Goal: Task Accomplishment & Management: Complete application form

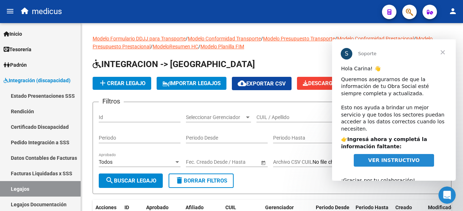
click at [401, 158] on span "VER INSTRUCTIVO" at bounding box center [393, 161] width 51 height 6
click at [442, 54] on span "Cerrar" at bounding box center [442, 52] width 26 height 26
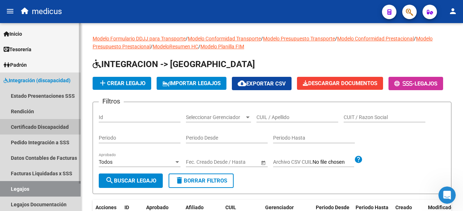
click at [18, 121] on link "Certificado Discapacidad" at bounding box center [40, 127] width 81 height 16
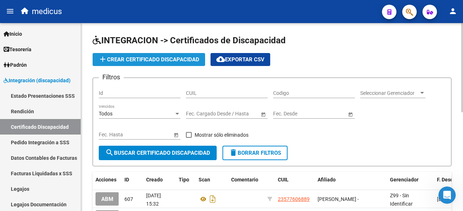
click at [145, 57] on span "add Crear Certificado Discapacidad" at bounding box center [148, 59] width 101 height 7
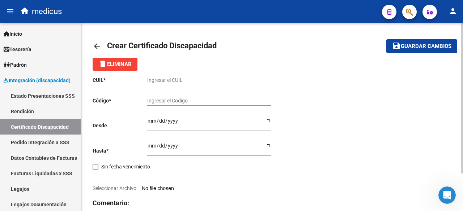
click at [156, 78] on input "Ingresar el CUIL" at bounding box center [209, 80] width 124 height 6
paste input "20-57104290-9"
type input "20-57104290-9"
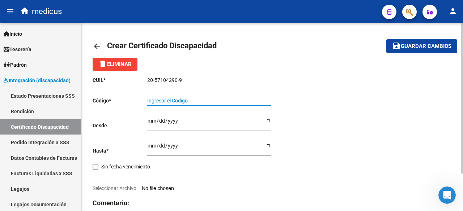
click at [171, 100] on input "Ingresar el Codigo" at bounding box center [209, 101] width 124 height 6
click at [157, 97] on div "Ingresar el Codigo" at bounding box center [209, 98] width 124 height 14
type input "4321120880"
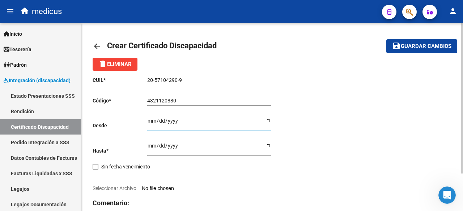
click at [150, 119] on input "Ingresar fec. Desde" at bounding box center [209, 123] width 124 height 11
type input "[DATE]"
click at [150, 145] on input "Ingresar fec. Hasta" at bounding box center [209, 148] width 124 height 11
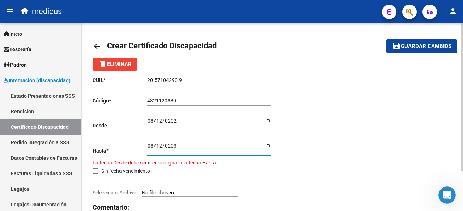
type input "[DATE]"
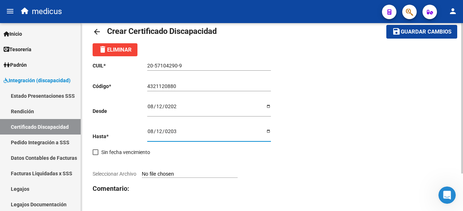
scroll to position [36, 0]
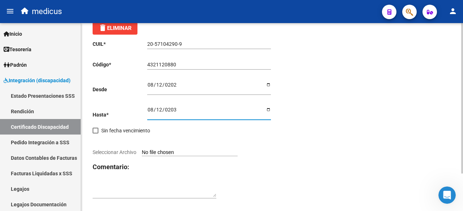
click at [180, 152] on input "Seleccionar Archivo" at bounding box center [190, 153] width 96 height 7
type input "C:\fakepath\[PERSON_NAME].jpg"
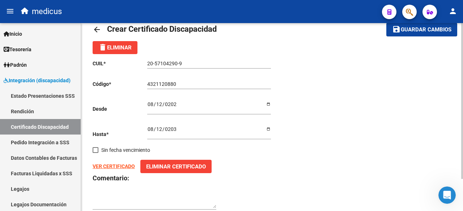
scroll to position [0, 0]
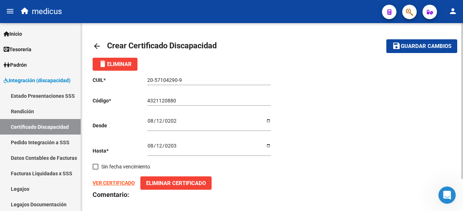
click at [416, 46] on span "Guardar cambios" at bounding box center [426, 46] width 51 height 7
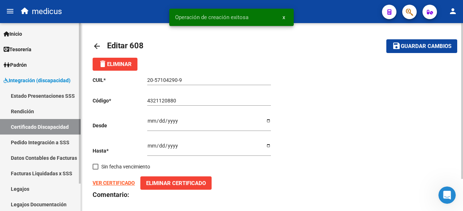
scroll to position [32, 0]
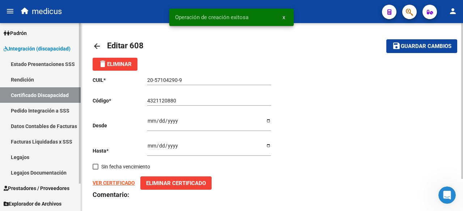
click at [35, 159] on link "Legajos" at bounding box center [40, 158] width 81 height 16
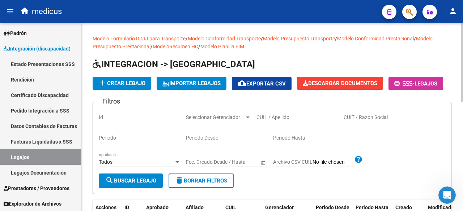
click at [123, 85] on span "add Crear Legajo" at bounding box center [121, 83] width 47 height 7
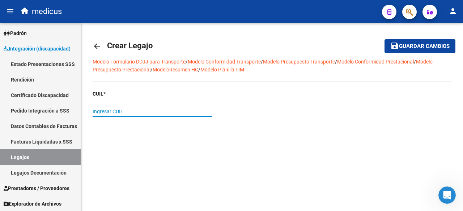
click at [119, 111] on input "Ingresar CUIL" at bounding box center [153, 112] width 120 height 6
paste input "20-57104290-9"
type input "20-57104290-9"
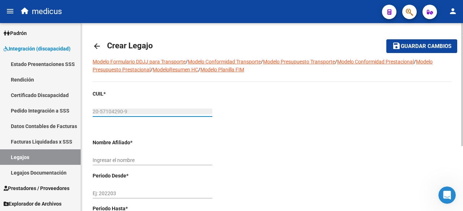
type input "[PERSON_NAME]"
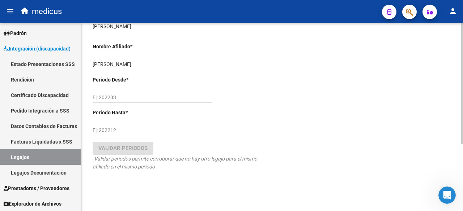
scroll to position [103, 0]
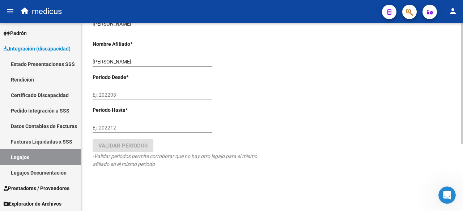
type input "20-57104290-9"
click at [107, 95] on input "Ej: 202203" at bounding box center [153, 95] width 120 height 6
type input "202508"
click at [111, 129] on input "Ej: 202212" at bounding box center [153, 128] width 120 height 6
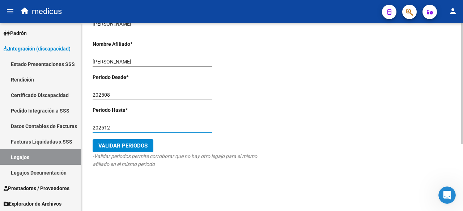
type input "202512"
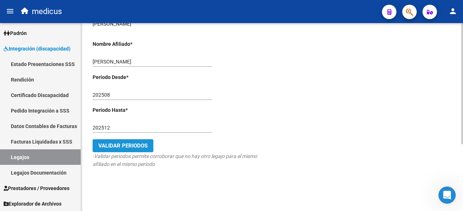
click at [120, 145] on span "Validar Periodos" at bounding box center [122, 146] width 49 height 7
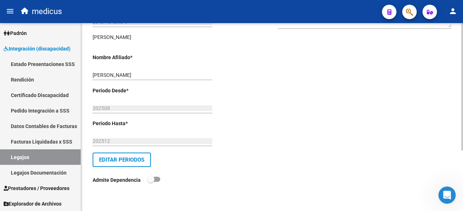
scroll to position [0, 0]
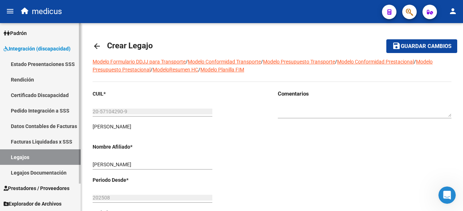
click at [35, 174] on link "Legajos Documentación" at bounding box center [40, 173] width 81 height 16
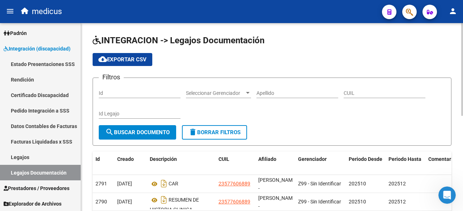
scroll to position [72, 0]
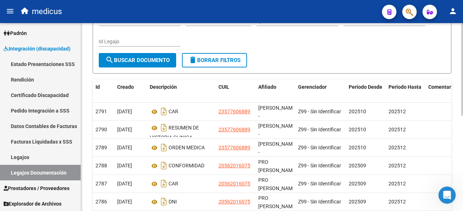
click at [129, 58] on span "search Buscar Documento" at bounding box center [137, 60] width 64 height 7
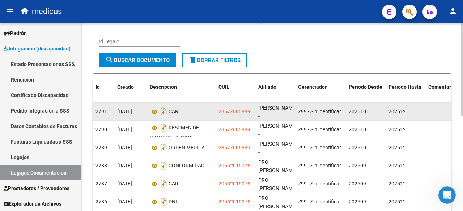
scroll to position [0, 0]
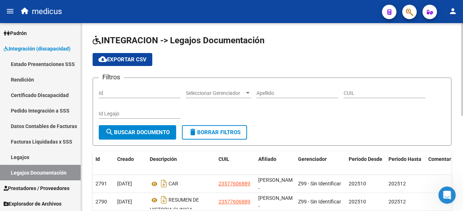
click at [351, 93] on input "CUIL" at bounding box center [384, 93] width 82 height 6
paste input "20571042909"
type input "20571042909"
click at [124, 136] on button "search Buscar Documento" at bounding box center [137, 132] width 77 height 14
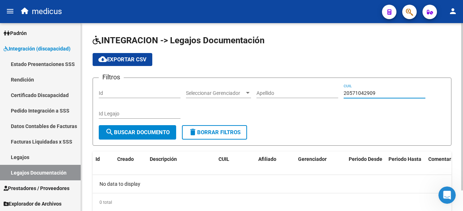
drag, startPoint x: 390, startPoint y: 91, endPoint x: 338, endPoint y: 89, distance: 52.8
click at [338, 89] on div "Filtros Id Seleccionar Gerenciador Seleccionar Gerenciador Apellido 20571042909…" at bounding box center [272, 105] width 346 height 42
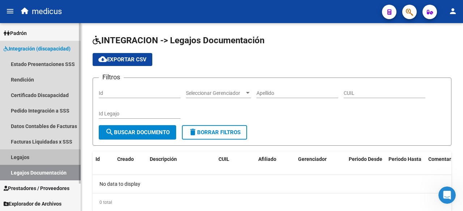
click at [24, 156] on link "Legajos" at bounding box center [40, 158] width 81 height 16
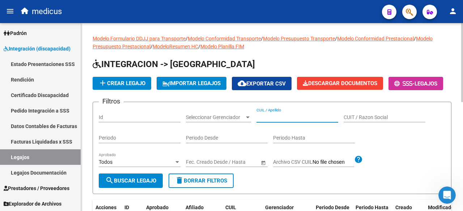
click at [309, 121] on input "CUIL / Apellido" at bounding box center [297, 118] width 82 height 6
paste input "20571042909"
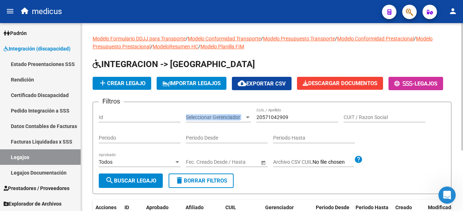
drag, startPoint x: 299, startPoint y: 139, endPoint x: 221, endPoint y: 134, distance: 78.3
click at [219, 134] on div "Filtros Id Seleccionar Gerenciador Seleccionar Gerenciador 20571042909 CUIL / A…" at bounding box center [272, 141] width 346 height 66
click at [309, 121] on input "20571042909" at bounding box center [297, 118] width 82 height 6
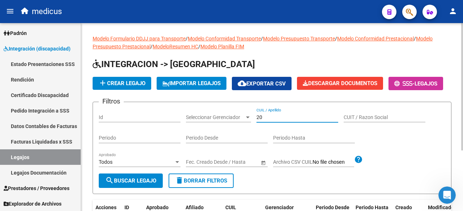
type input "2"
click at [19, 158] on link "Legajos" at bounding box center [40, 158] width 81 height 16
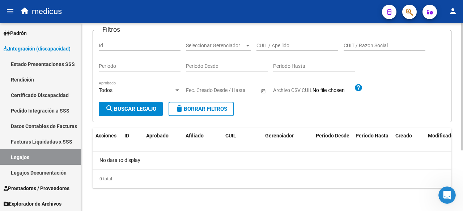
scroll to position [90, 0]
click at [131, 109] on span "search Buscar Legajo" at bounding box center [130, 109] width 51 height 7
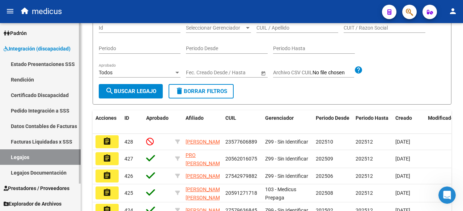
click at [22, 156] on link "Legajos" at bounding box center [40, 158] width 81 height 16
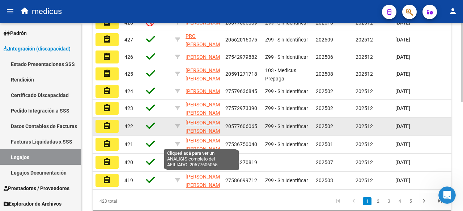
scroll to position [234, 0]
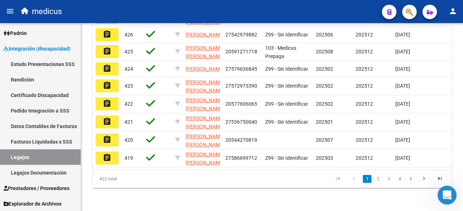
click at [439, 204] on body "menu medicus person Firma Express Inicio Calendario SSS Instructivos Contacto O…" at bounding box center [231, 105] width 463 height 211
click at [426, 184] on icon "go to next page" at bounding box center [423, 180] width 9 height 9
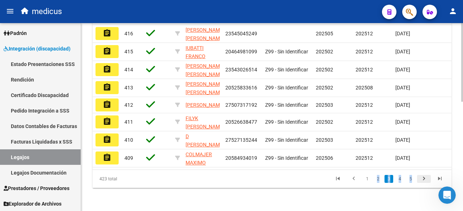
click at [426, 188] on div "423 total 1 2 3 4 5" at bounding box center [272, 179] width 359 height 18
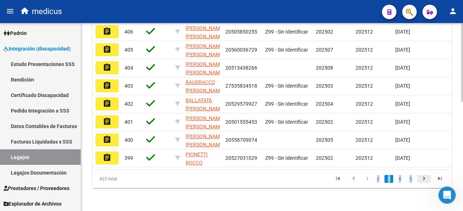
click at [426, 188] on div "423 total 1 2 3 4 5" at bounding box center [272, 179] width 359 height 18
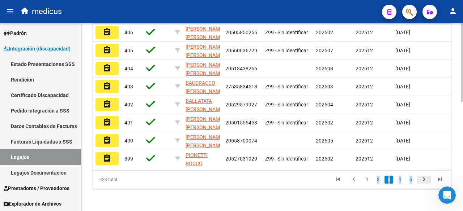
click at [426, 185] on icon "go to next page" at bounding box center [423, 180] width 9 height 9
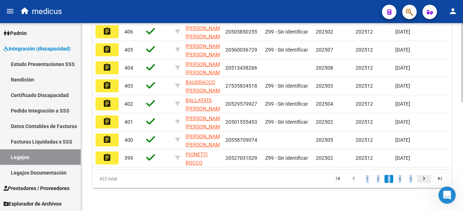
click at [426, 188] on div "423 total 1 2 3 4 5" at bounding box center [272, 179] width 359 height 18
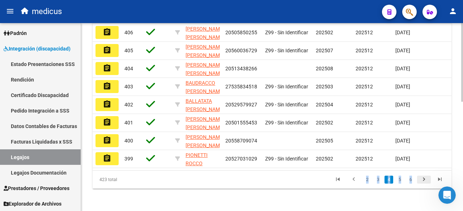
click at [426, 185] on icon "go to next page" at bounding box center [423, 180] width 9 height 9
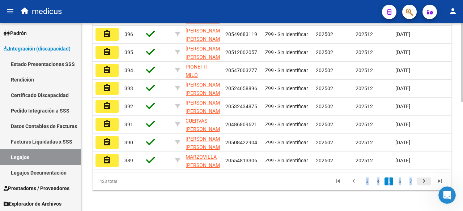
click at [426, 191] on div "423 total 3 4 5 6 7" at bounding box center [272, 182] width 359 height 18
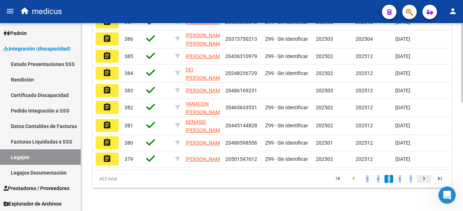
click at [426, 184] on icon "go to next page" at bounding box center [423, 180] width 9 height 9
click at [426, 188] on div "423 total 4 5 6 7 8" at bounding box center [272, 179] width 359 height 18
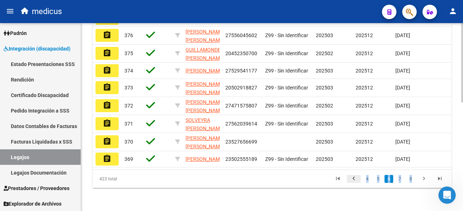
click at [356, 184] on icon "go to previous page" at bounding box center [353, 180] width 9 height 9
click at [356, 188] on div "423 total 3 4 5 6 7" at bounding box center [272, 179] width 359 height 18
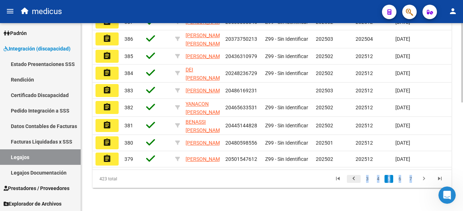
click at [356, 184] on icon "go to previous page" at bounding box center [353, 180] width 9 height 9
click at [356, 188] on div "423 total 2 3 4 5 6" at bounding box center [272, 179] width 359 height 18
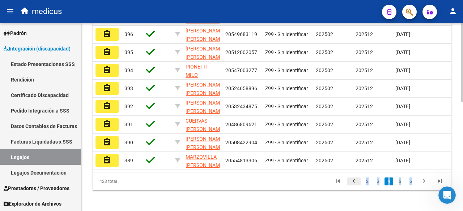
click at [356, 187] on icon "go to previous page" at bounding box center [353, 182] width 9 height 9
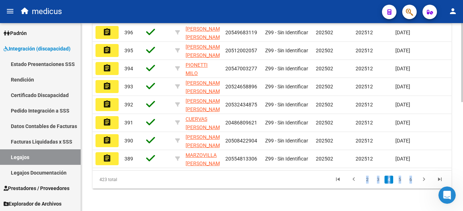
click at [355, 189] on div "423 total 2 3 4 5 6" at bounding box center [272, 180] width 359 height 18
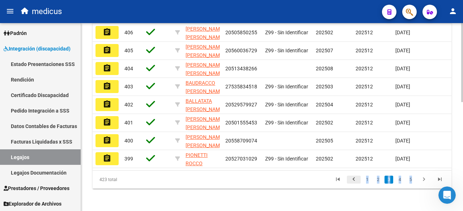
click at [355, 185] on icon "go to previous page" at bounding box center [353, 180] width 9 height 9
click at [355, 189] on div "423 total 1 2 3 4 5" at bounding box center [272, 180] width 359 height 18
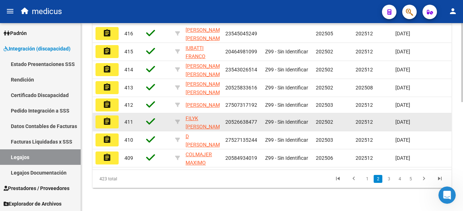
scroll to position [260, 0]
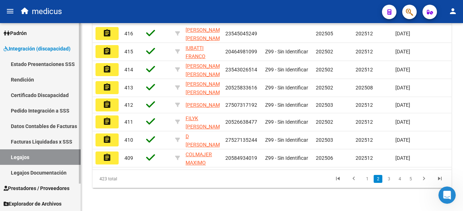
click at [26, 152] on link "Legajos" at bounding box center [40, 158] width 81 height 16
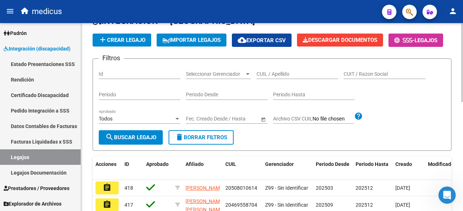
scroll to position [0, 0]
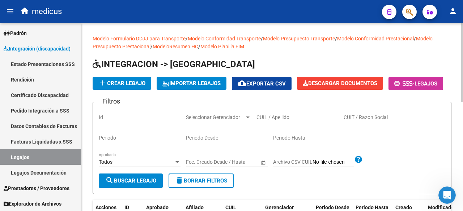
click at [124, 82] on span "add Crear Legajo" at bounding box center [121, 83] width 47 height 7
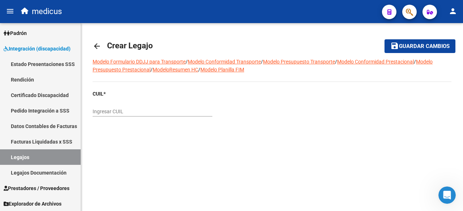
click at [118, 114] on input "Ingresar CUIL" at bounding box center [153, 112] width 120 height 6
paste input "20-57104290-9"
type input "20-57104290-9"
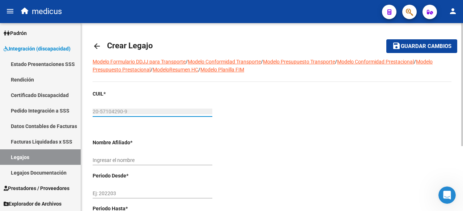
type input "[PERSON_NAME]"
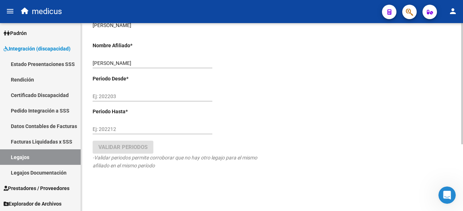
scroll to position [103, 0]
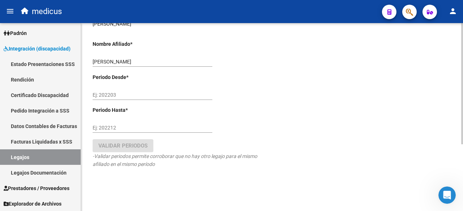
type input "20-57104290-9"
click at [104, 93] on input "Ej: 202203" at bounding box center [153, 95] width 120 height 6
type input "202509"
click at [103, 128] on input "Ej: 202212" at bounding box center [153, 128] width 120 height 6
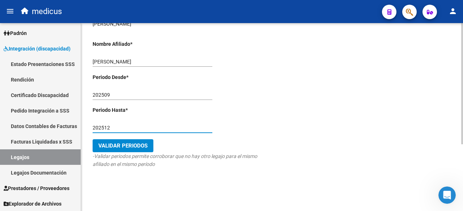
type input "202512"
click at [122, 144] on span "Validar Periodos" at bounding box center [122, 146] width 49 height 7
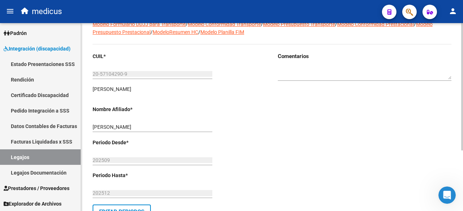
scroll to position [0, 0]
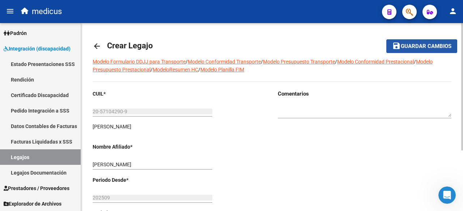
click at [418, 51] on button "save Guardar cambios" at bounding box center [421, 45] width 71 height 13
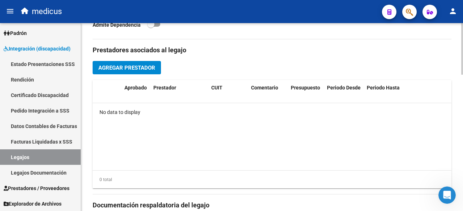
scroll to position [325, 0]
click at [124, 67] on span "Agregar Prestador" at bounding box center [126, 67] width 57 height 7
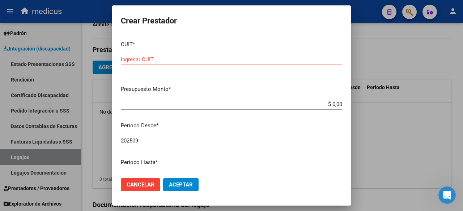
paste input "30-71813144-4"
type input "30-71813144-4"
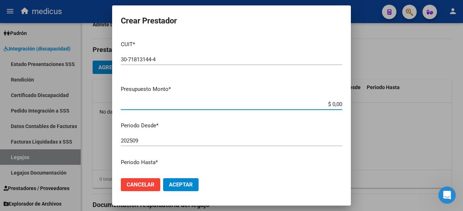
drag, startPoint x: 326, startPoint y: 103, endPoint x: 342, endPoint y: 104, distance: 15.9
click at [342, 104] on app-form-text-field "Presupuesto Monto * $ 0,00 Ingresar el monto" at bounding box center [234, 96] width 227 height 22
type input "$ 770.620,99"
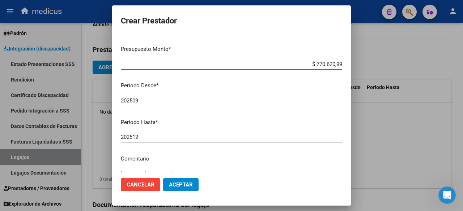
scroll to position [110, 0]
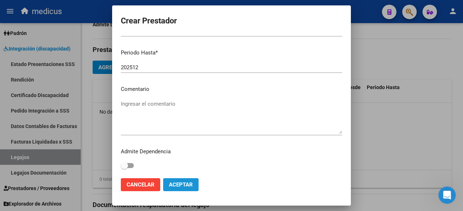
click at [189, 183] on span "Aceptar" at bounding box center [181, 185] width 24 height 7
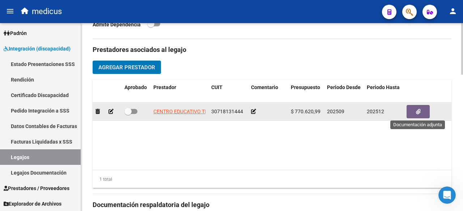
click at [424, 111] on button "button" at bounding box center [417, 111] width 23 height 13
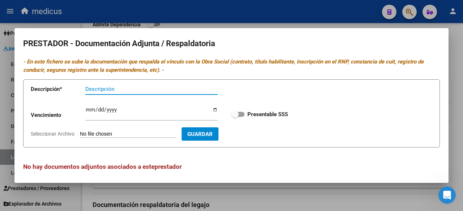
click at [179, 90] on input "Descripción" at bounding box center [151, 89] width 132 height 7
type input "HABILITAC"
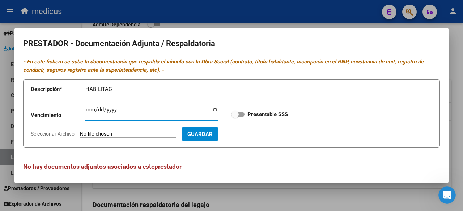
click at [87, 108] on input "Ingresar vencimiento" at bounding box center [151, 113] width 132 height 12
type input "[DATE]"
click at [238, 114] on span at bounding box center [237, 114] width 13 height 5
click at [235, 117] on input "Presentable SSS" at bounding box center [235, 117] width 0 height 0
checkbox input "true"
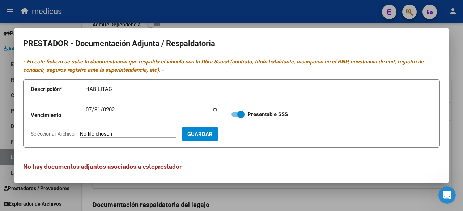
click at [127, 133] on input "Seleccionar Archivo" at bounding box center [128, 134] width 96 height 7
type input "C:\fakepath\HABILITAC.pdf"
click at [255, 133] on span "Guardar" at bounding box center [241, 134] width 25 height 7
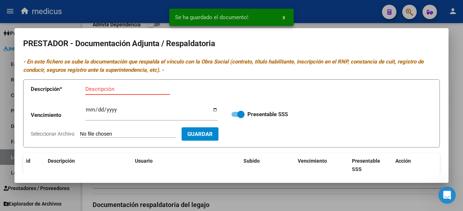
click at [112, 89] on input "Descripción" at bounding box center [127, 89] width 85 height 7
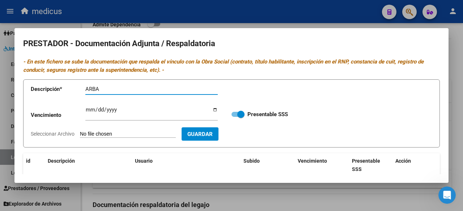
type input "ARBA"
click at [87, 134] on input "Seleccionar Archivo" at bounding box center [128, 134] width 96 height 7
type input "C:\fakepath\ARBA.pdf"
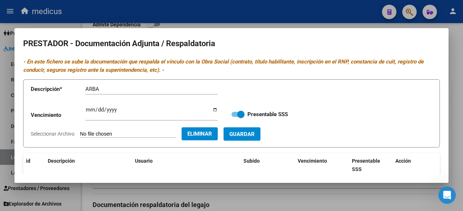
click at [255, 137] on span "Guardar" at bounding box center [241, 134] width 25 height 7
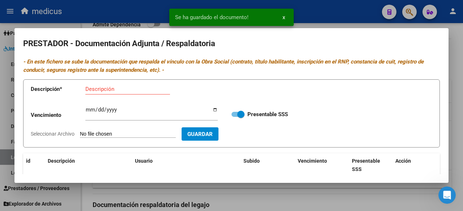
click at [114, 86] on input "Descripción" at bounding box center [127, 89] width 85 height 7
type input "CBU"
click at [109, 133] on input "Seleccionar Archivo" at bounding box center [128, 134] width 96 height 7
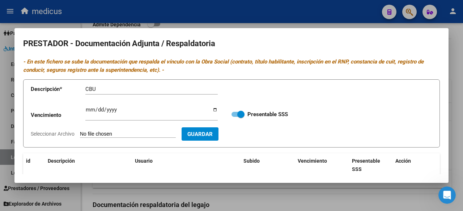
type input "C:\fakepath\CBU.pdf"
click at [255, 138] on button "Guardar" at bounding box center [241, 134] width 37 height 13
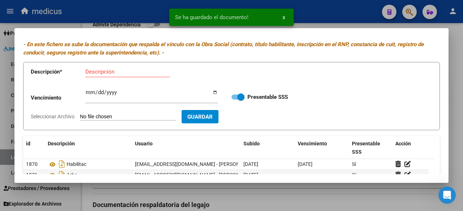
scroll to position [0, 0]
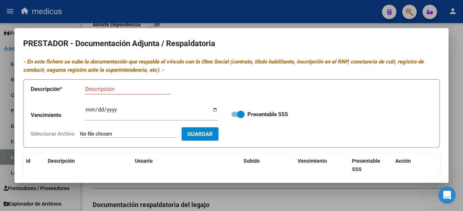
click at [341, 202] on div at bounding box center [231, 105] width 463 height 211
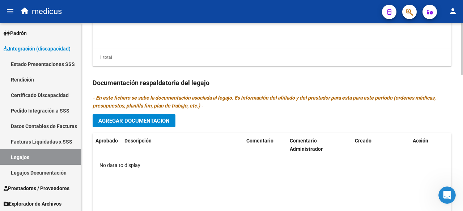
scroll to position [470, 0]
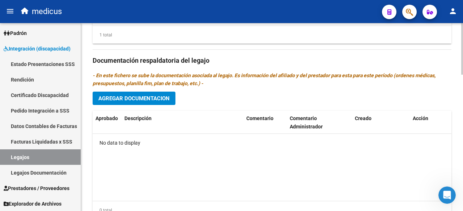
click at [137, 99] on span "Agregar Documentacion" at bounding box center [133, 98] width 71 height 7
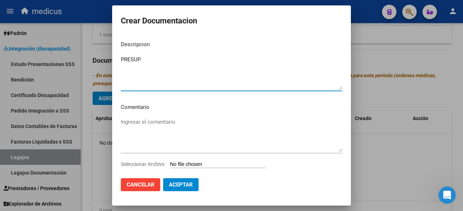
type textarea "PRESUP"
click at [184, 162] on input "Seleccionar Archivo" at bounding box center [218, 165] width 96 height 7
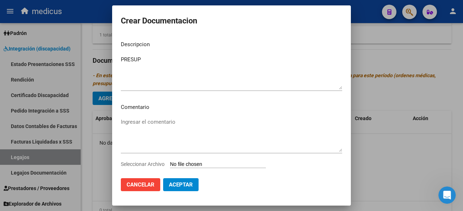
type input "C:\fakepath\PRESUP.pdf"
click at [180, 184] on span "Aceptar" at bounding box center [181, 185] width 24 height 7
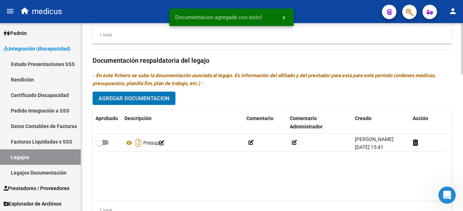
click at [137, 95] on span "Agregar Documentacion" at bounding box center [133, 98] width 71 height 7
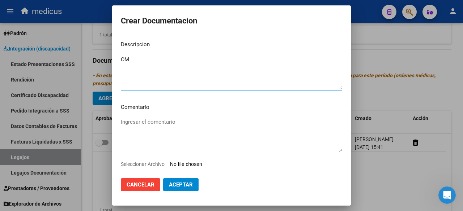
type textarea "OM"
click at [186, 162] on input "Seleccionar Archivo" at bounding box center [218, 165] width 96 height 7
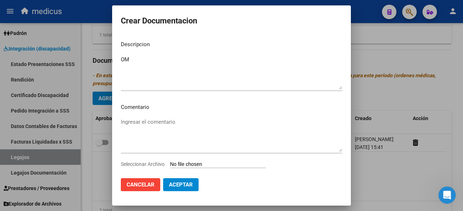
type input "C:\fakepath\OM.pdf"
click at [179, 187] on span "Aceptar" at bounding box center [181, 185] width 24 height 7
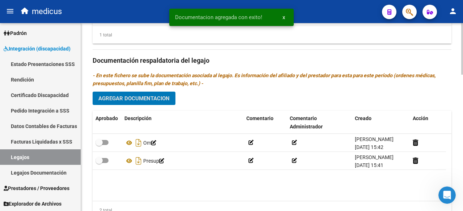
click at [139, 95] on button "Agregar Documentacion" at bounding box center [134, 98] width 83 height 13
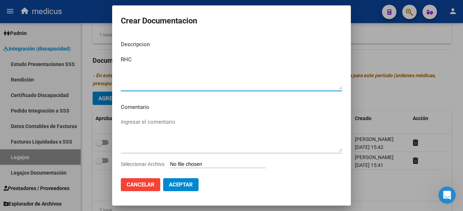
type textarea "RHC"
click at [183, 163] on input "Seleccionar Archivo" at bounding box center [218, 165] width 96 height 7
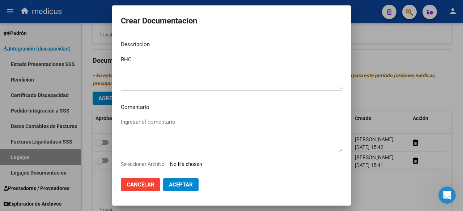
type input "C:\fakepath\RHC.pdf"
click at [181, 183] on span "Aceptar" at bounding box center [181, 185] width 24 height 7
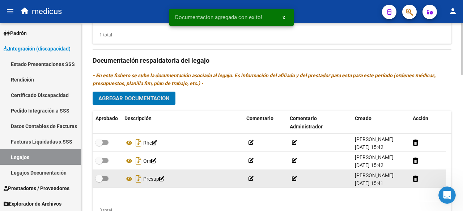
scroll to position [500, 0]
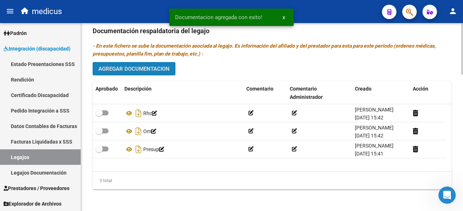
click at [154, 68] on span "Agregar Documentacion" at bounding box center [133, 69] width 71 height 7
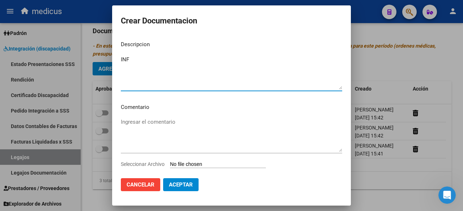
type textarea "INF"
click at [187, 164] on input "Seleccionar Archivo" at bounding box center [218, 165] width 96 height 7
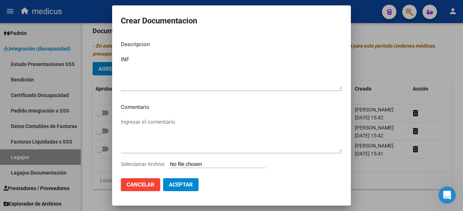
type input "C:\fakepath\INF.pdf"
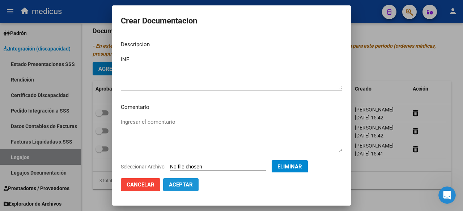
click at [185, 185] on span "Aceptar" at bounding box center [181, 185] width 24 height 7
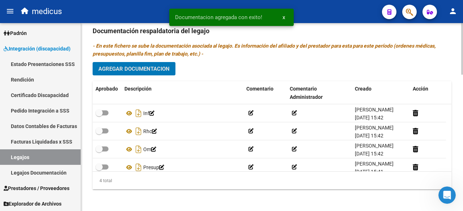
click at [134, 69] on span "Agregar Documentacion" at bounding box center [133, 69] width 71 height 7
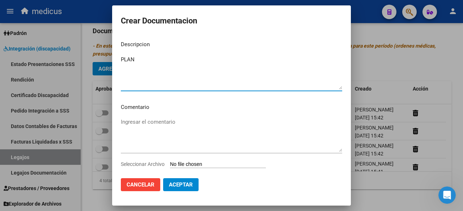
type textarea "PLAN"
click at [189, 165] on input "Seleccionar Archivo" at bounding box center [218, 165] width 96 height 7
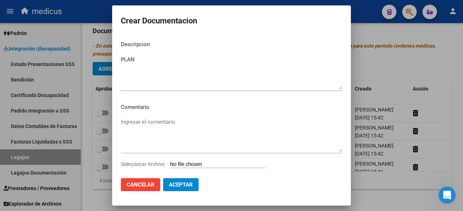
type input "C:\fakepath\PLAN.pdf"
click at [176, 185] on span "Aceptar" at bounding box center [181, 185] width 24 height 7
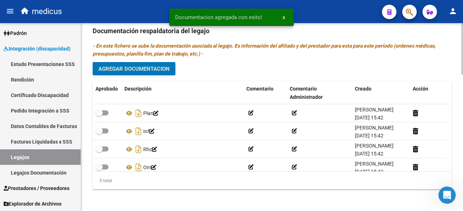
click at [136, 68] on span "Agregar Documentacion" at bounding box center [133, 69] width 71 height 7
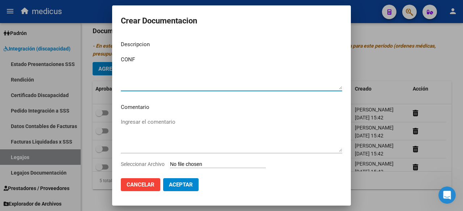
type textarea "CONF"
click at [182, 167] on input "Seleccionar Archivo" at bounding box center [218, 165] width 96 height 7
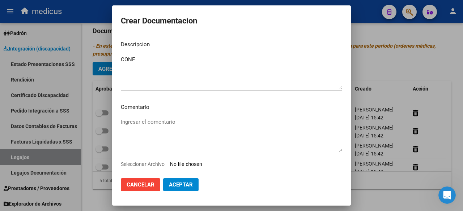
type input "C:\fakepath\CONFORMIDAD.pdf"
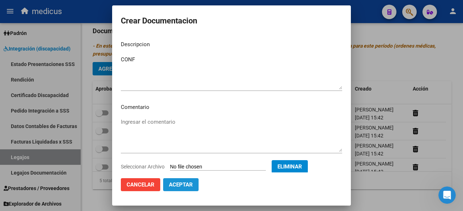
click at [179, 188] on span "Aceptar" at bounding box center [181, 185] width 24 height 7
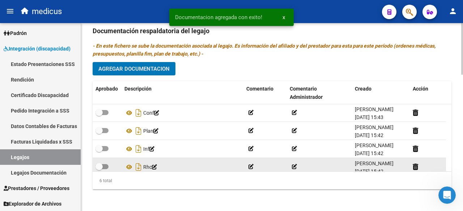
scroll to position [0, 0]
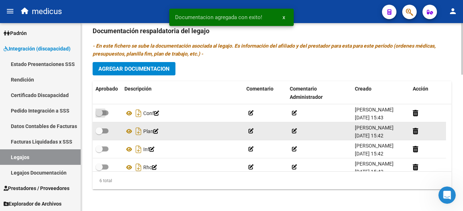
drag, startPoint x: 105, startPoint y: 111, endPoint x: 104, endPoint y: 124, distance: 13.0
click at [104, 112] on span at bounding box center [101, 113] width 13 height 5
click at [99, 116] on input "checkbox" at bounding box center [99, 116] width 0 height 0
checkbox input "true"
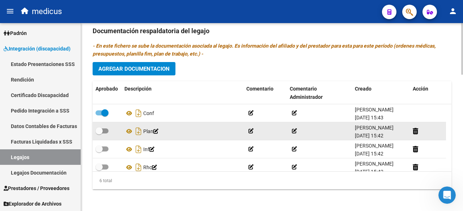
click at [104, 133] on label at bounding box center [101, 131] width 13 height 9
click at [99, 134] on input "checkbox" at bounding box center [99, 134] width 0 height 0
checkbox input "true"
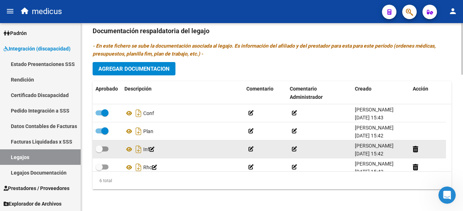
click at [107, 147] on span at bounding box center [101, 149] width 13 height 5
click at [99, 152] on input "checkbox" at bounding box center [99, 152] width 0 height 0
checkbox input "true"
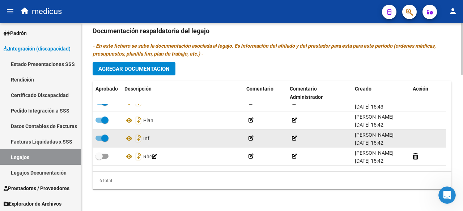
scroll to position [36, 0]
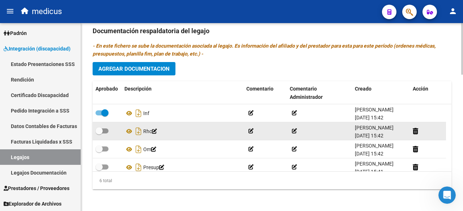
click at [103, 129] on span at bounding box center [101, 131] width 13 height 5
click at [99, 134] on input "checkbox" at bounding box center [99, 134] width 0 height 0
checkbox input "true"
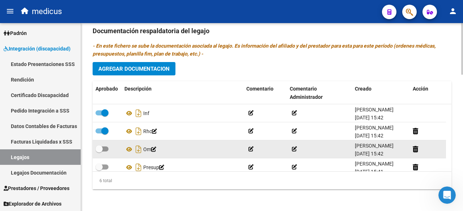
click at [105, 145] on label at bounding box center [101, 149] width 13 height 9
click at [99, 152] on input "checkbox" at bounding box center [99, 152] width 0 height 0
checkbox input "true"
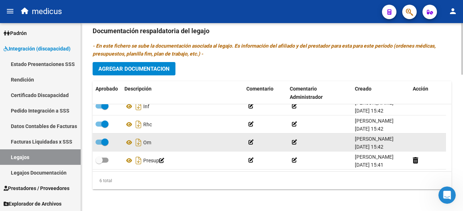
scroll to position [49, 0]
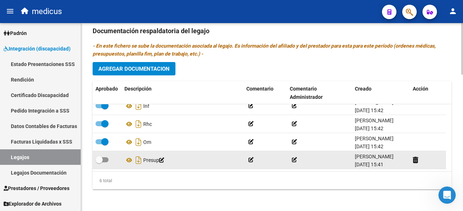
click at [107, 156] on label at bounding box center [101, 160] width 13 height 9
click at [99, 163] on input "checkbox" at bounding box center [99, 163] width 0 height 0
checkbox input "true"
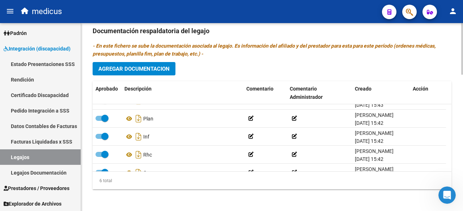
scroll to position [355, 0]
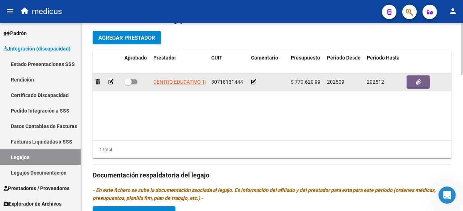
click at [137, 84] on div at bounding box center [135, 82] width 23 height 9
click at [133, 83] on span at bounding box center [130, 82] width 13 height 5
click at [128, 85] on input "checkbox" at bounding box center [128, 85] width 0 height 0
checkbox input "true"
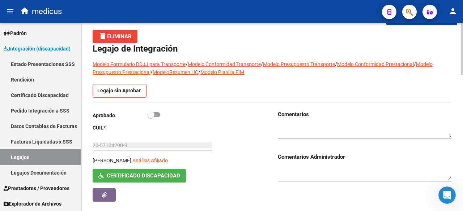
scroll to position [36, 0]
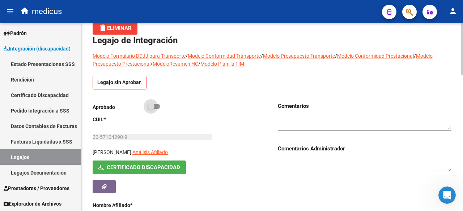
click at [158, 107] on span at bounding box center [153, 106] width 13 height 5
click at [151, 109] on input "checkbox" at bounding box center [150, 109] width 0 height 0
checkbox input "true"
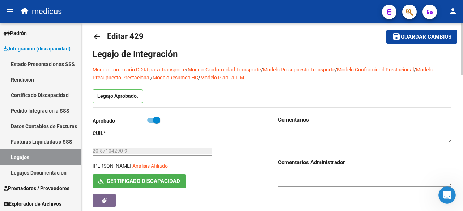
scroll to position [0, 0]
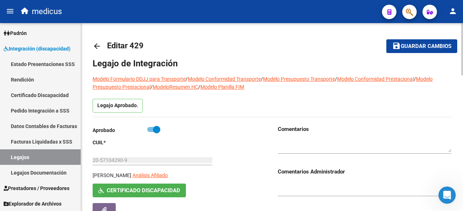
click at [419, 42] on button "save Guardar cambios" at bounding box center [421, 45] width 71 height 13
click at [14, 157] on link "Legajos" at bounding box center [40, 158] width 81 height 16
